Goal: Feedback & Contribution: Contribute content

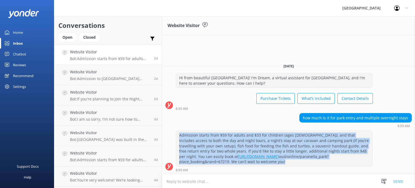
click at [17, 33] on div "Home" at bounding box center [18, 32] width 10 height 11
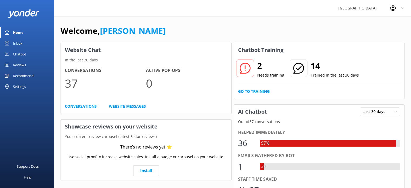
click at [260, 91] on link "Go to Training" at bounding box center [254, 91] width 32 height 6
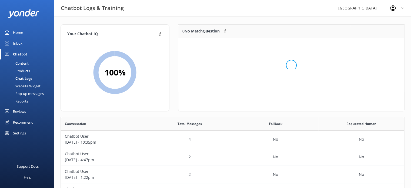
scroll to position [36, 222]
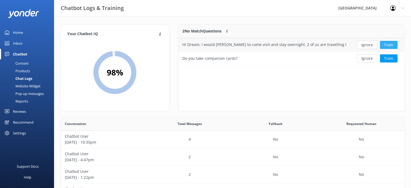
click at [388, 45] on button "Train" at bounding box center [389, 45] width 18 height 8
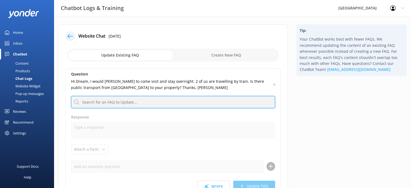
click at [182, 104] on input "text" at bounding box center [173, 102] width 204 height 12
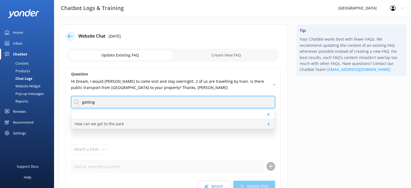
type input "getting"
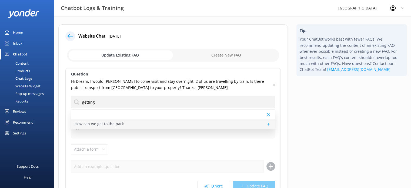
click at [135, 123] on div "How can we get to the park" at bounding box center [172, 123] width 203 height 9
type textarea "Getting to Paronella Park is easy and enjoyable! You can drive yourself or join…"
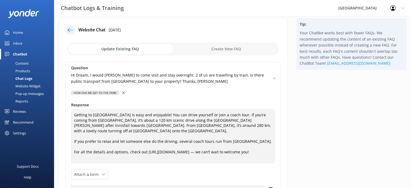
scroll to position [5, 0]
click at [122, 93] on icon at bounding box center [123, 93] width 3 height 3
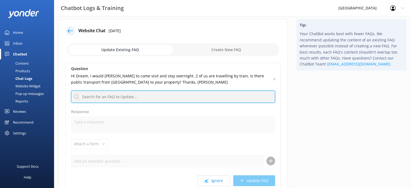
click at [109, 96] on input "text" at bounding box center [173, 96] width 204 height 12
type input "pubcl"
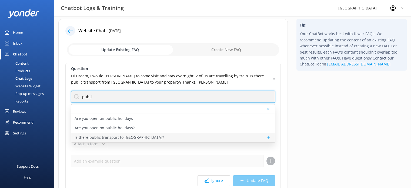
click at [114, 136] on p "Is there public transport to Paronella Park?" at bounding box center [118, 137] width 89 height 6
type textarea "There’s no direct public transport to the Park, but some bus tours include us a…"
click at [248, 175] on button "Update FAQ" at bounding box center [254, 180] width 42 height 11
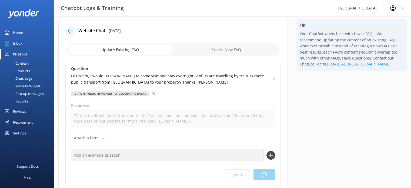
scroll to position [0, 0]
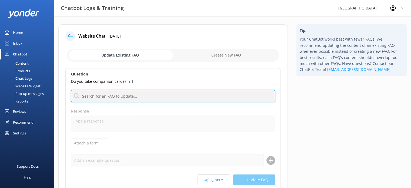
click at [171, 93] on input "text" at bounding box center [173, 96] width 204 height 12
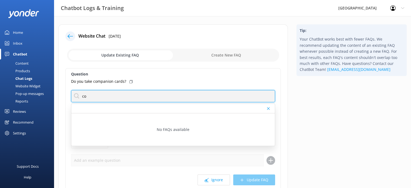
type input "c"
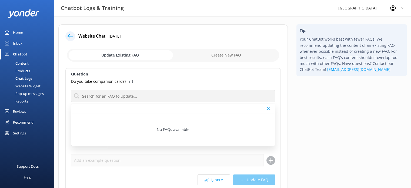
click at [215, 53] on input "checkbox" at bounding box center [173, 55] width 212 height 13
checkbox input "true"
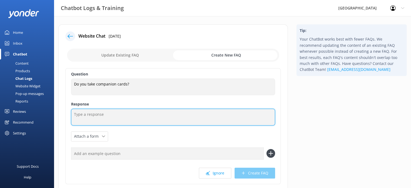
click at [86, 117] on textarea at bounding box center [173, 117] width 204 height 17
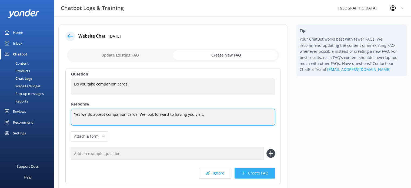
type textarea "Yes we do accept companion cards! We look forward to having you visit."
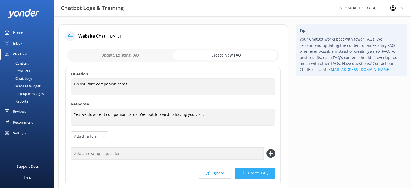
click at [248, 174] on button "Create FAQ" at bounding box center [254, 172] width 40 height 11
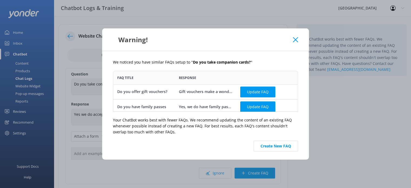
scroll to position [3, 0]
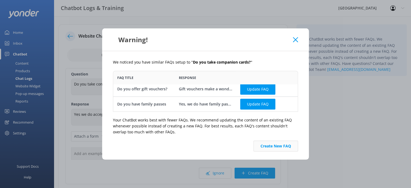
click at [276, 147] on button "Create New FAQ" at bounding box center [275, 145] width 45 height 11
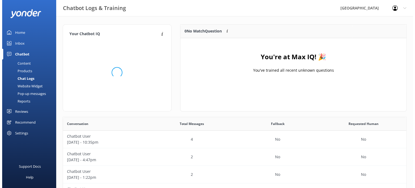
scroll to position [185, 339]
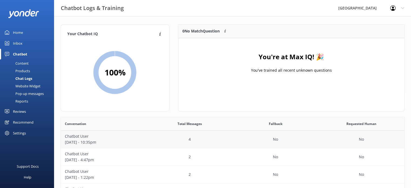
click at [158, 140] on div "4" at bounding box center [190, 139] width 86 height 18
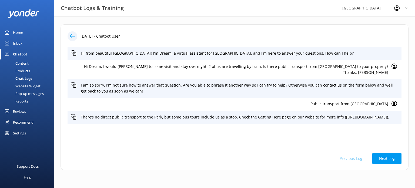
click at [70, 36] on use at bounding box center [72, 36] width 5 height 4
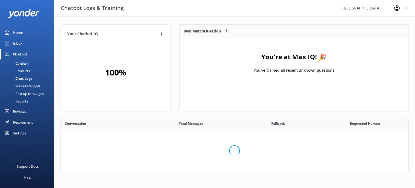
scroll to position [63, 222]
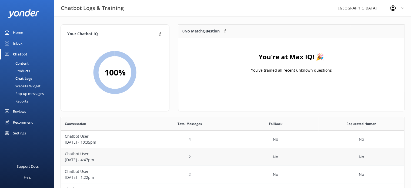
click at [126, 160] on p "September 04 - 4:47pm" at bounding box center [104, 160] width 78 height 6
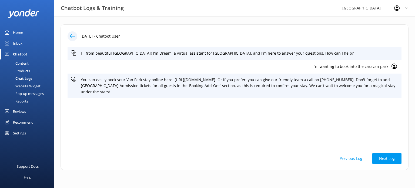
click at [73, 36] on icon at bounding box center [72, 35] width 5 height 5
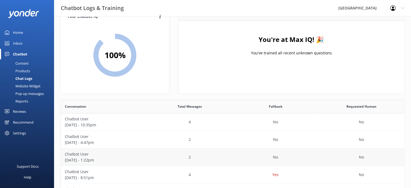
scroll to position [18, 0]
click at [139, 160] on p "September 04 - 1:22pm" at bounding box center [104, 159] width 78 height 6
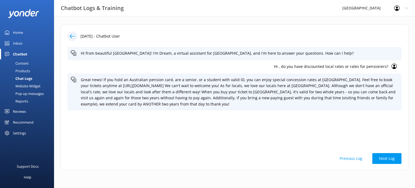
click at [70, 34] on icon at bounding box center [72, 35] width 5 height 5
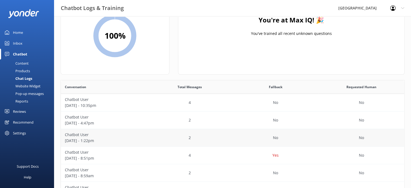
scroll to position [59, 0]
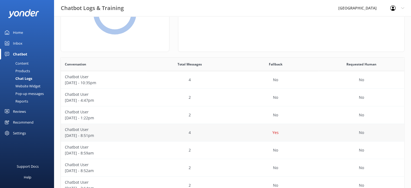
click at [151, 131] on div "4" at bounding box center [190, 133] width 86 height 18
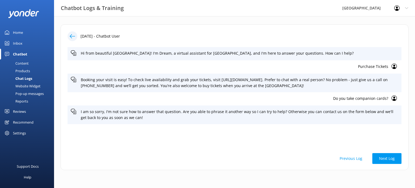
click at [69, 34] on div at bounding box center [72, 36] width 10 height 10
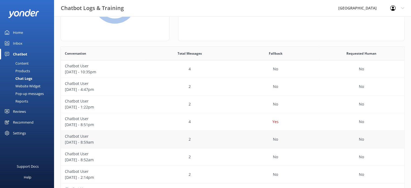
click at [146, 140] on div "Chatbot User September 03 - 8:59am" at bounding box center [104, 139] width 86 height 18
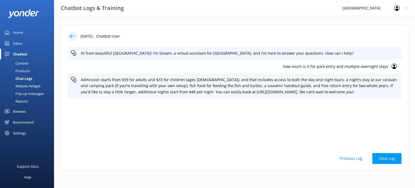
click at [70, 34] on icon at bounding box center [72, 35] width 5 height 5
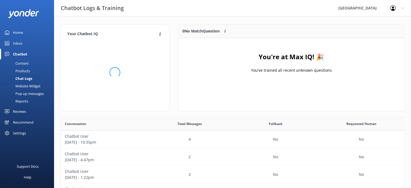
scroll to position [4, 4]
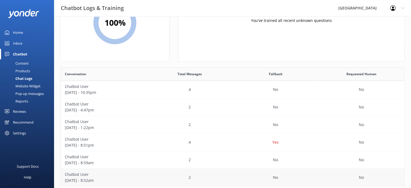
click at [148, 181] on div "2" at bounding box center [190, 177] width 86 height 18
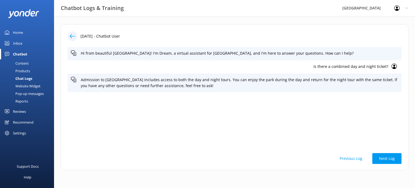
click at [74, 39] on icon at bounding box center [72, 35] width 5 height 5
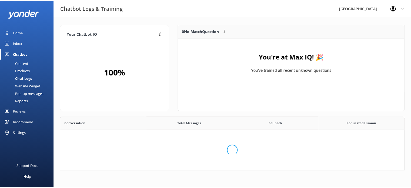
scroll to position [4, 4]
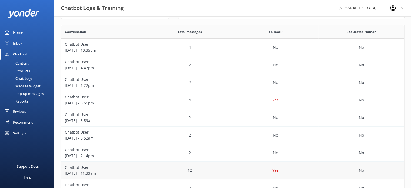
click at [208, 167] on div "12" at bounding box center [190, 170] width 86 height 18
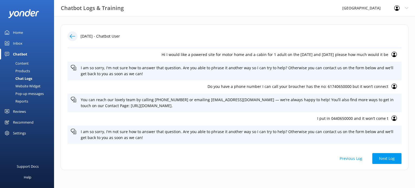
click at [9, 30] on icon at bounding box center [7, 32] width 4 height 4
